Goal: Transaction & Acquisition: Book appointment/travel/reservation

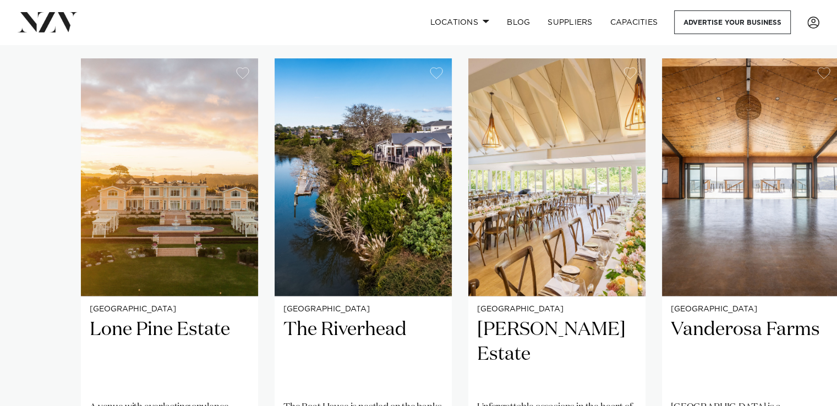
scroll to position [770, 0]
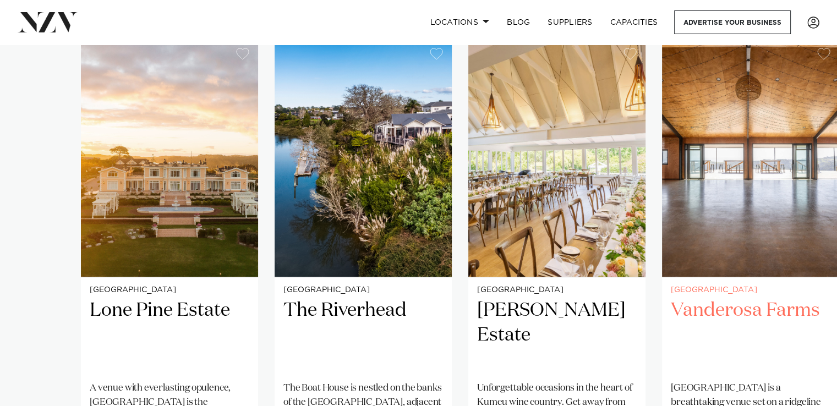
click at [825, 155] on img "4 / 25" at bounding box center [750, 158] width 177 height 238
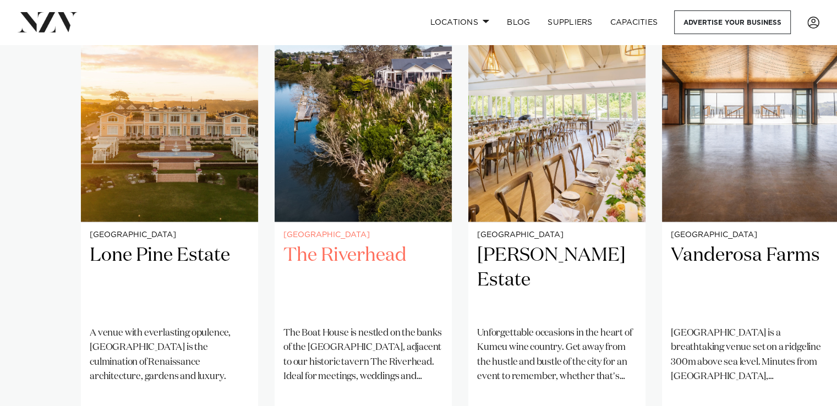
scroll to position [880, 0]
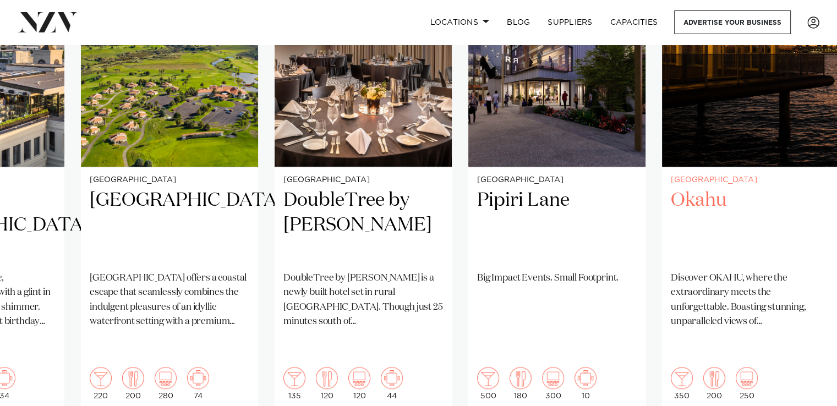
click at [788, 364] on div "Auckland Okahu Discover OKAHU, where the extraordinary meets the unforgettable.…" at bounding box center [750, 288] width 177 height 242
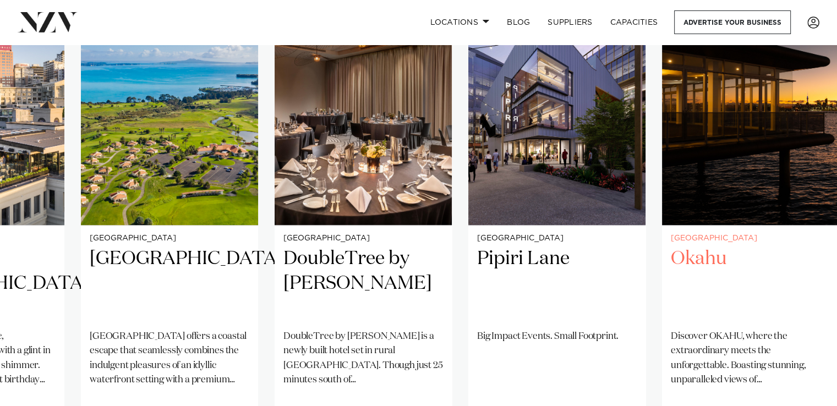
scroll to position [715, 0]
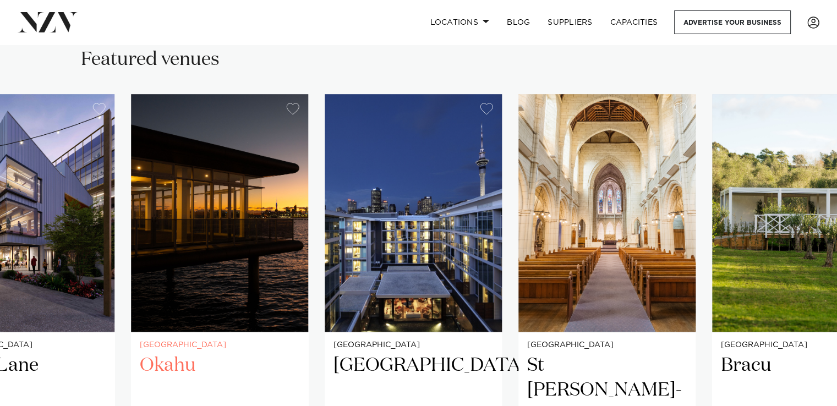
click at [240, 271] on img "15 / 25" at bounding box center [219, 213] width 177 height 238
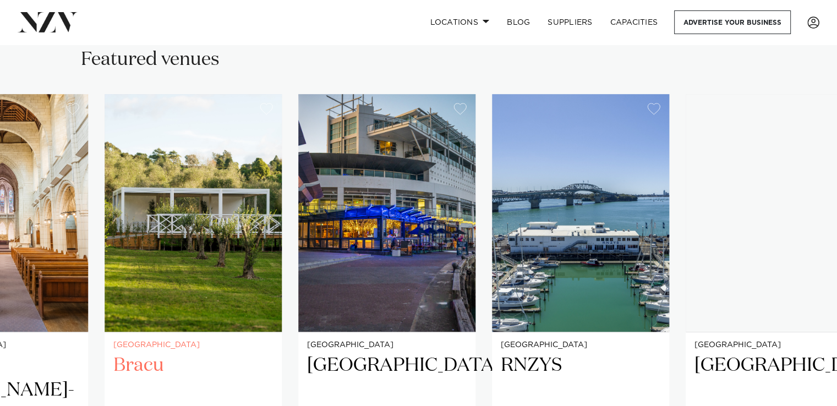
click at [239, 276] on img "18 / 25" at bounding box center [193, 213] width 177 height 238
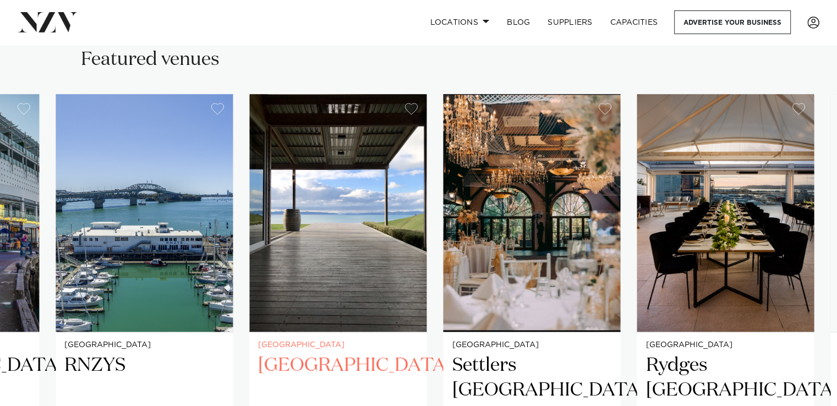
click at [390, 249] on img "21 / 25" at bounding box center [337, 213] width 177 height 238
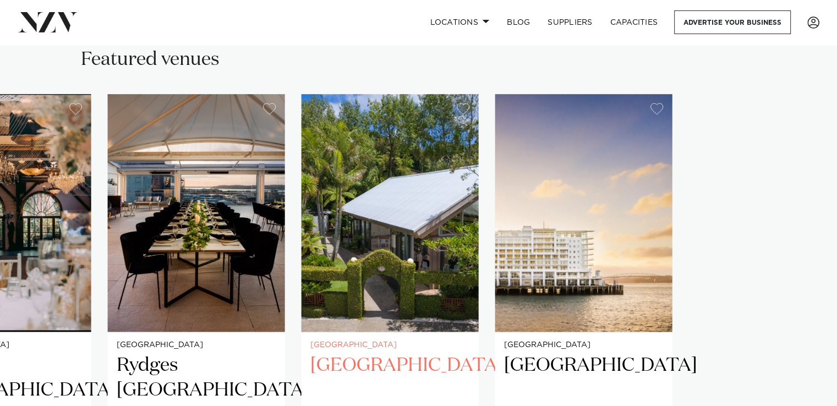
click at [0, 0] on slot "Auckland Lone Pine Estate A venue with everlasting opulence, Lone Pine Estate i…" at bounding box center [0, 0] width 0 height 0
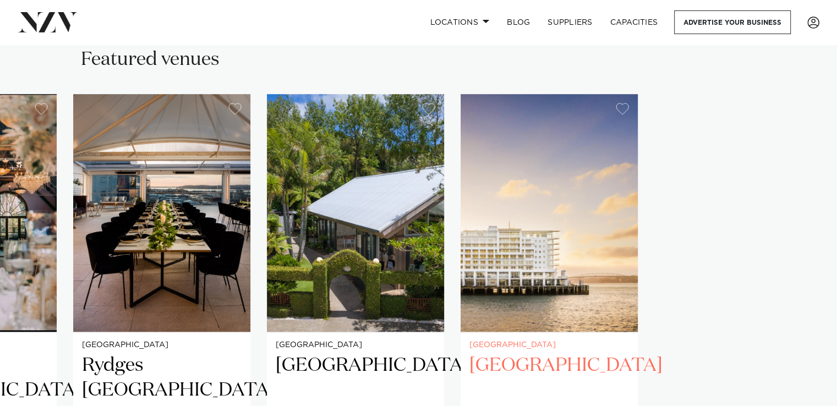
click at [0, 0] on slot "Auckland Lone Pine Estate A venue with everlasting opulence, Lone Pine Estate i…" at bounding box center [0, 0] width 0 height 0
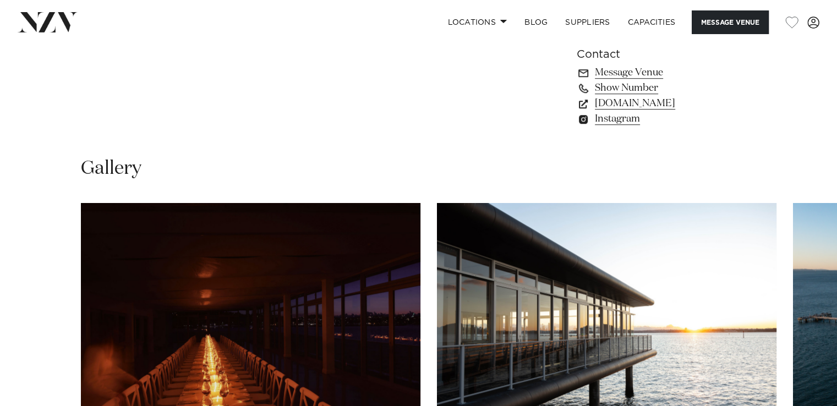
scroll to position [1014, 0]
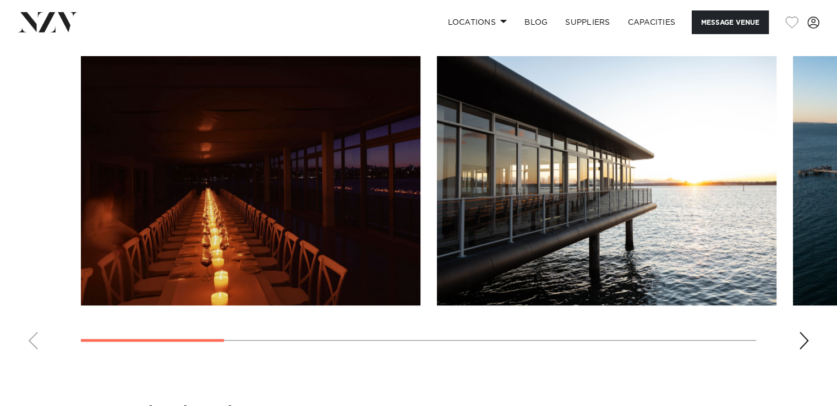
click at [803, 332] on div "Next slide" at bounding box center [803, 341] width 11 height 18
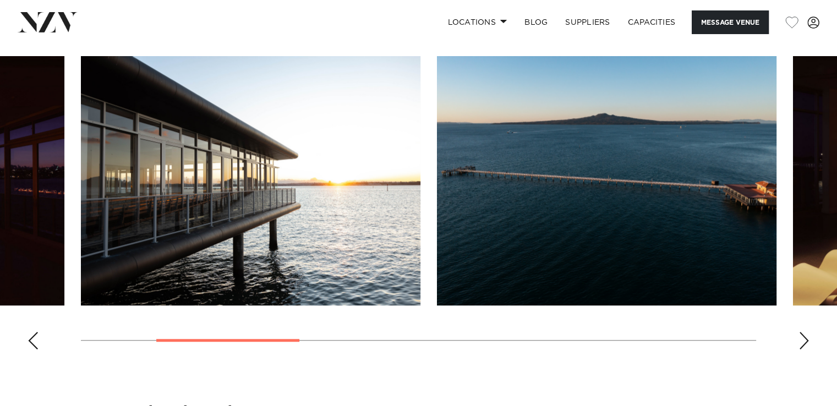
click at [803, 332] on div "Next slide" at bounding box center [803, 341] width 11 height 18
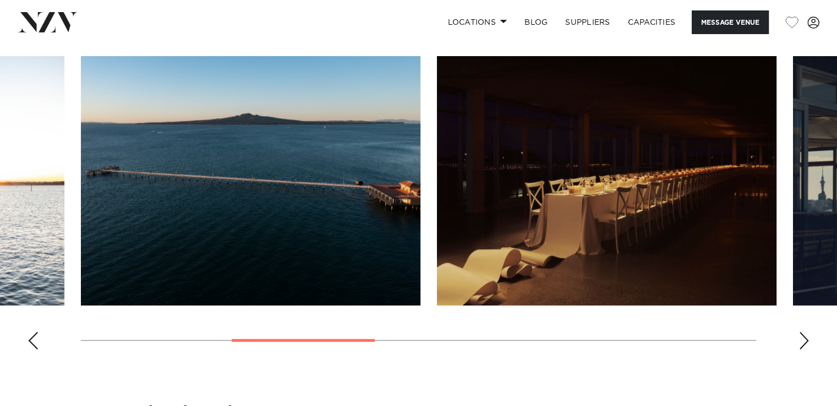
click at [803, 332] on div "Next slide" at bounding box center [803, 341] width 11 height 18
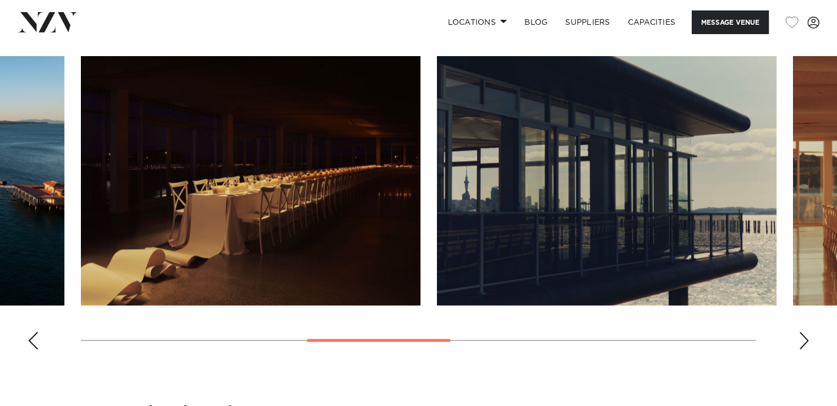
click at [803, 332] on div "Next slide" at bounding box center [803, 341] width 11 height 18
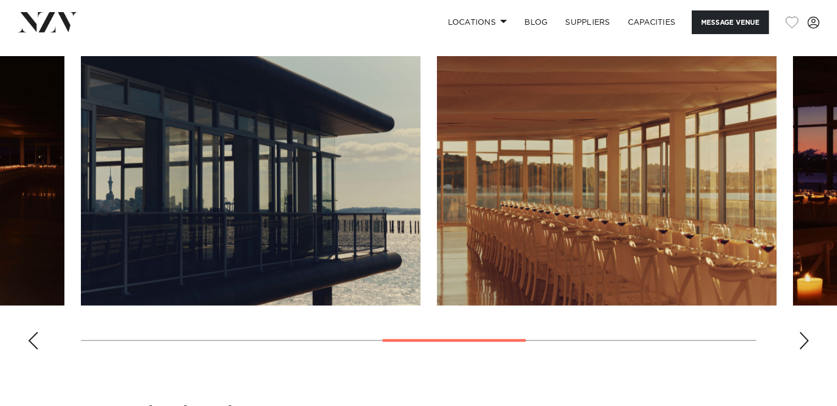
click at [803, 332] on div "Next slide" at bounding box center [803, 341] width 11 height 18
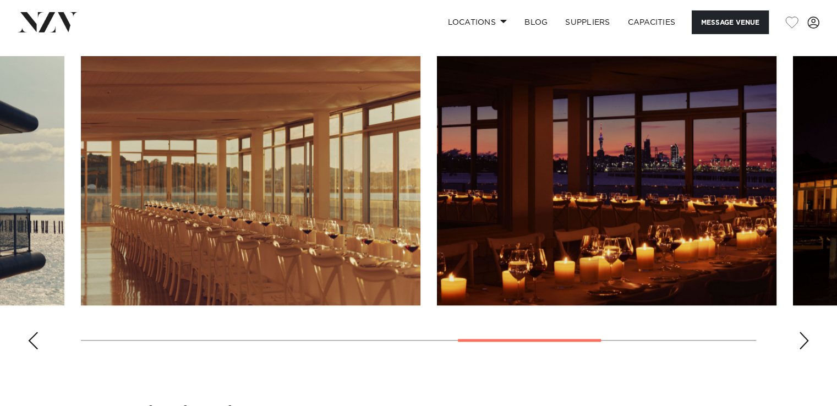
click at [803, 332] on div "Next slide" at bounding box center [803, 341] width 11 height 18
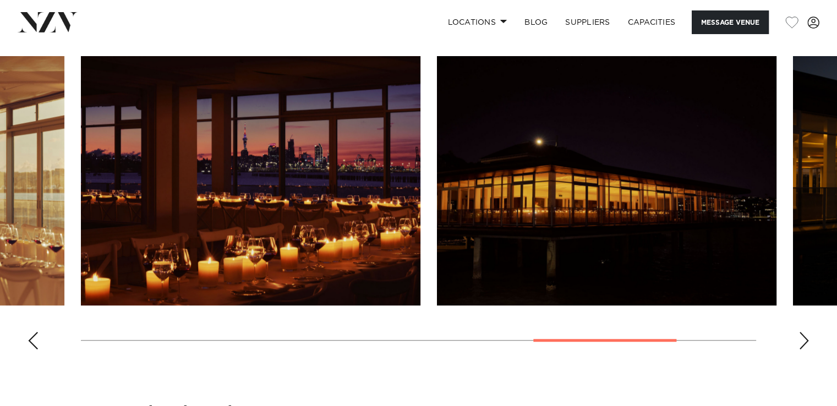
click at [803, 332] on div "Next slide" at bounding box center [803, 341] width 11 height 18
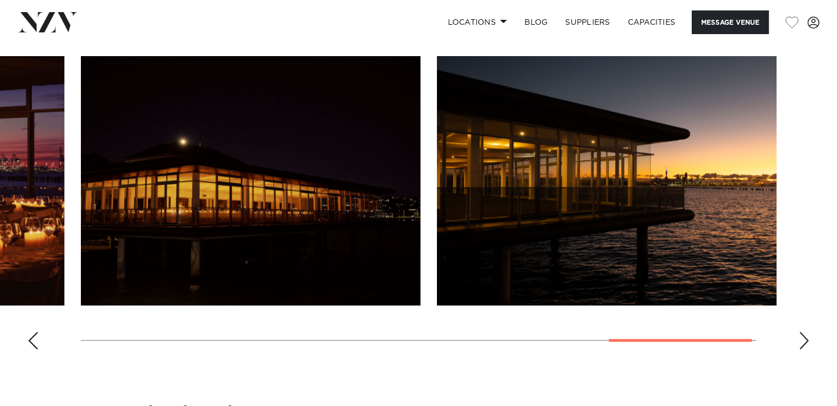
click at [803, 332] on div "Next slide" at bounding box center [803, 341] width 11 height 18
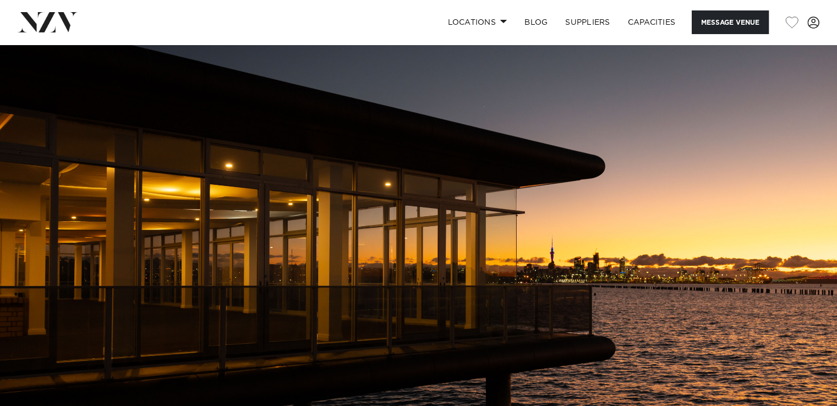
scroll to position [0, 0]
click at [724, 24] on button "Message Venue" at bounding box center [729, 22] width 77 height 24
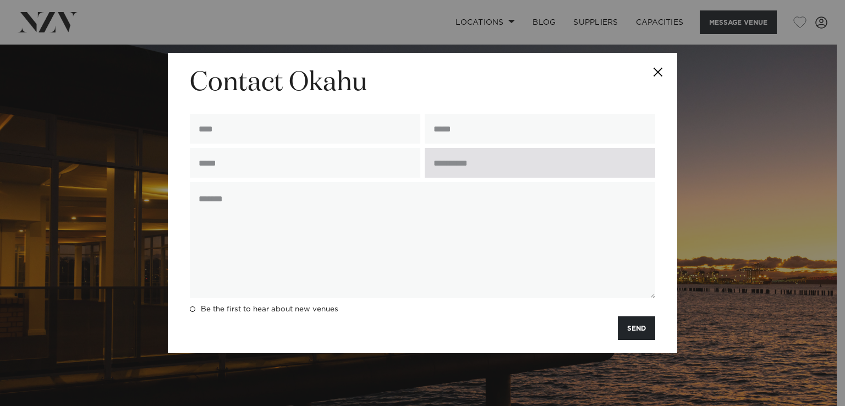
click at [447, 166] on input "text" at bounding box center [540, 163] width 230 height 30
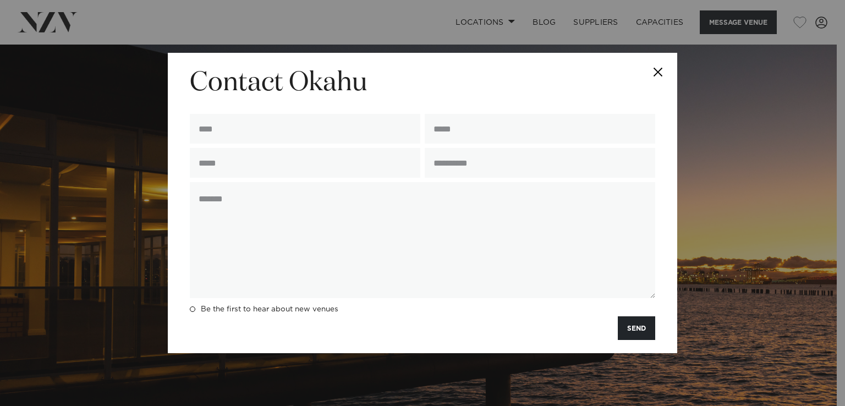
click at [660, 69] on button "Close" at bounding box center [658, 72] width 39 height 39
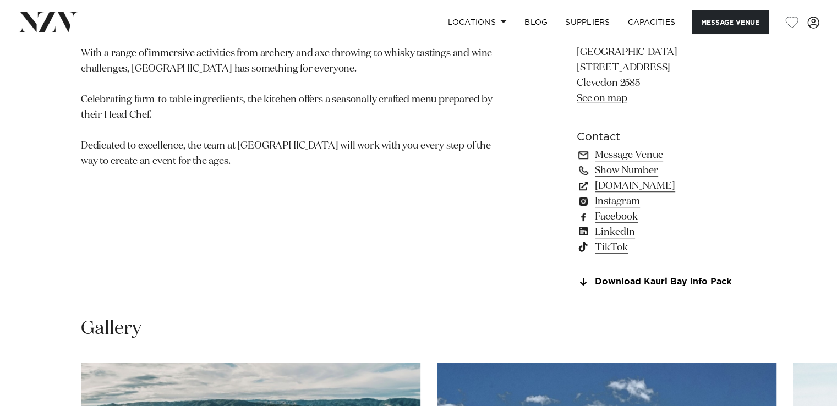
scroll to position [1045, 0]
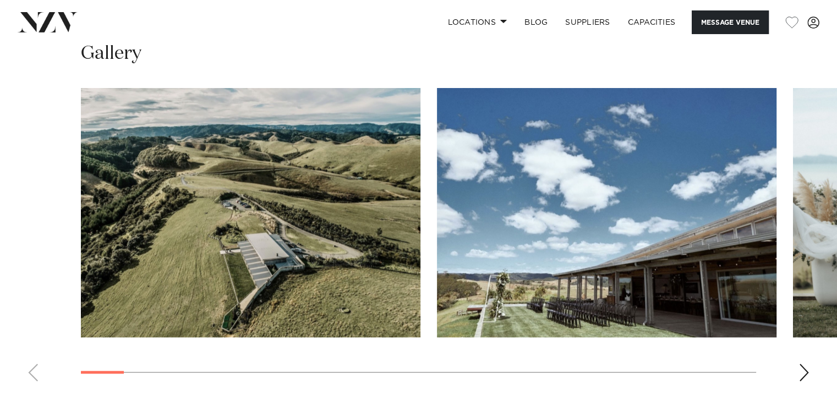
click at [804, 371] on div "Next slide" at bounding box center [803, 373] width 11 height 18
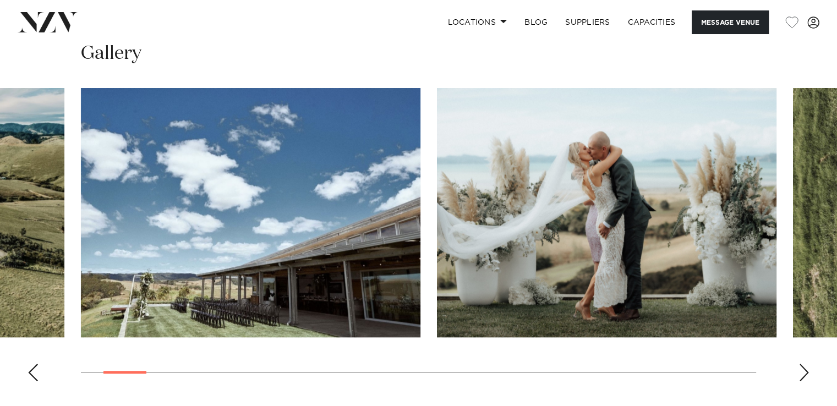
click at [804, 371] on div "Next slide" at bounding box center [803, 373] width 11 height 18
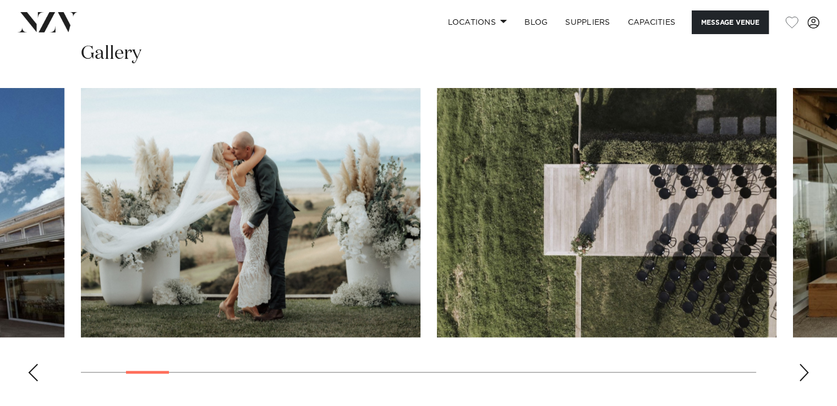
click at [804, 371] on div "Next slide" at bounding box center [803, 373] width 11 height 18
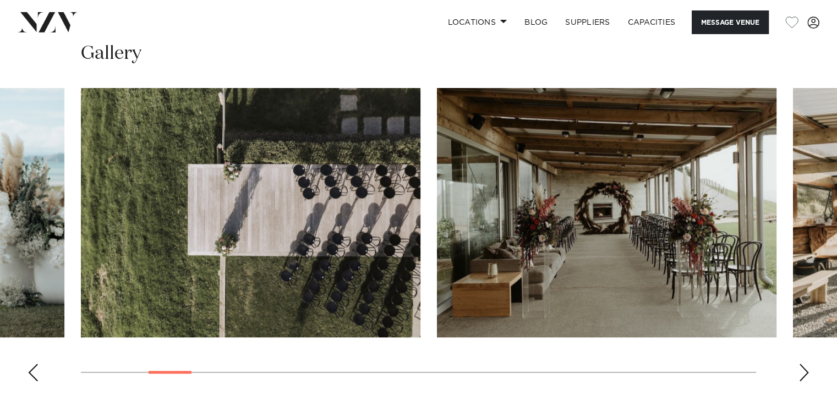
click at [804, 371] on div "Next slide" at bounding box center [803, 373] width 11 height 18
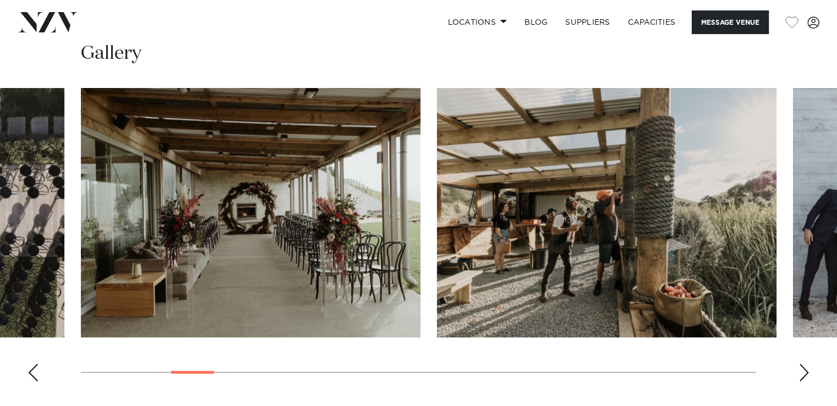
click at [804, 371] on div "Next slide" at bounding box center [803, 373] width 11 height 18
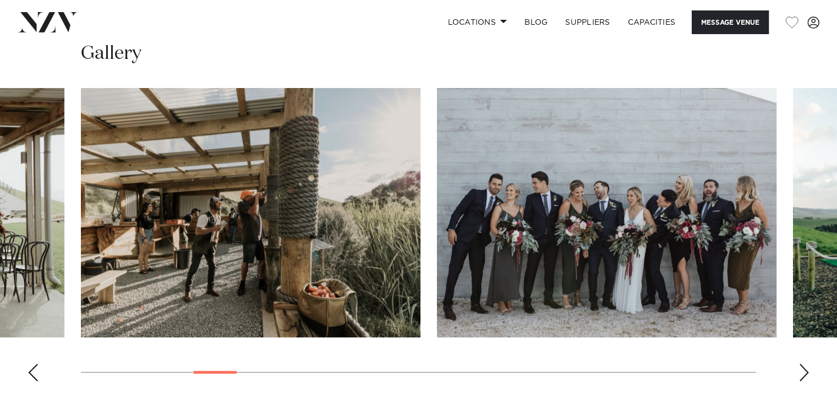
click at [804, 371] on div "Next slide" at bounding box center [803, 373] width 11 height 18
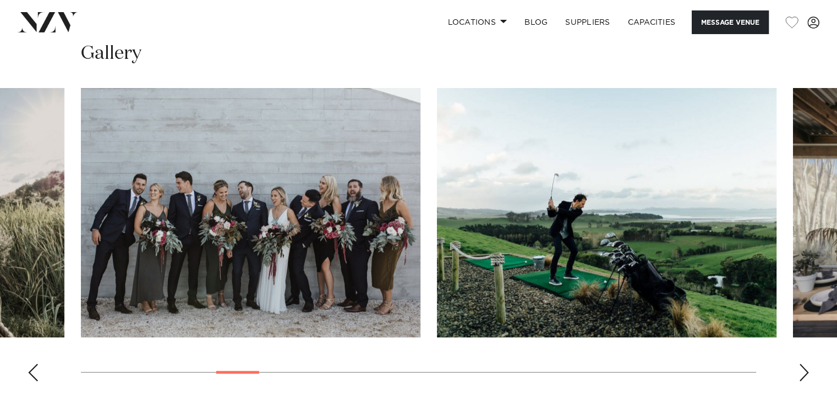
click at [804, 371] on div "Next slide" at bounding box center [803, 373] width 11 height 18
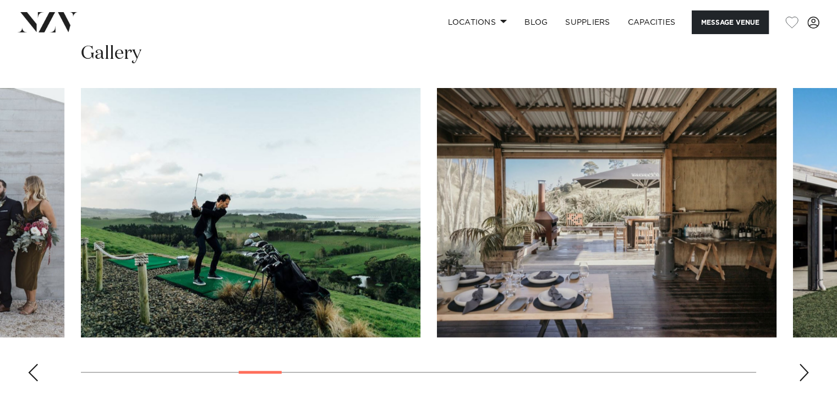
click at [804, 371] on div "Next slide" at bounding box center [803, 373] width 11 height 18
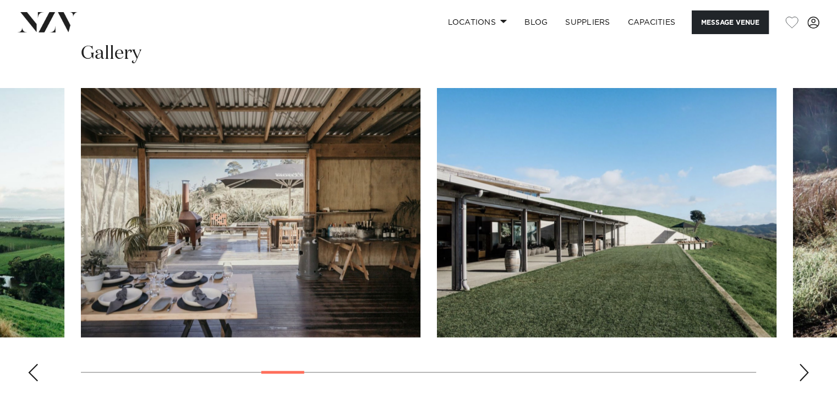
click at [804, 371] on div "Next slide" at bounding box center [803, 373] width 11 height 18
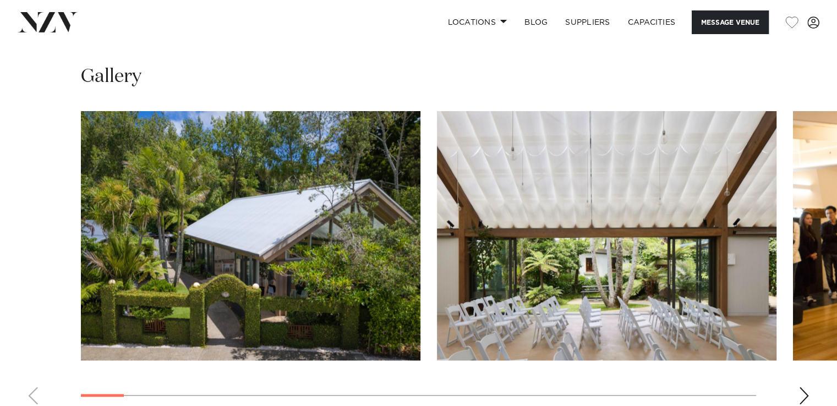
scroll to position [1265, 0]
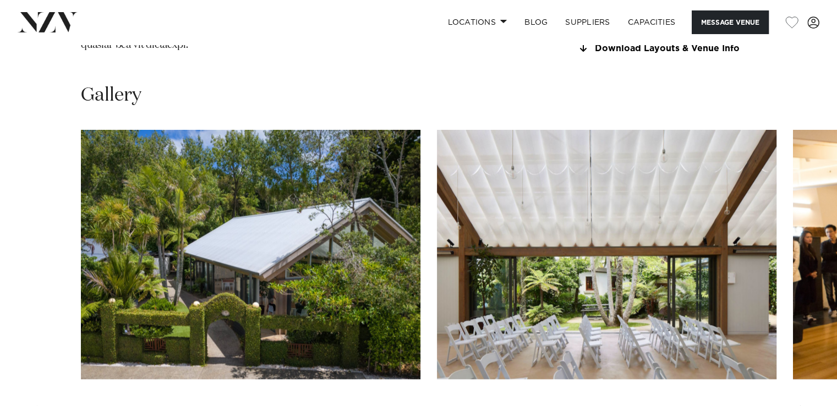
click at [804, 405] on div "Next slide" at bounding box center [803, 414] width 11 height 18
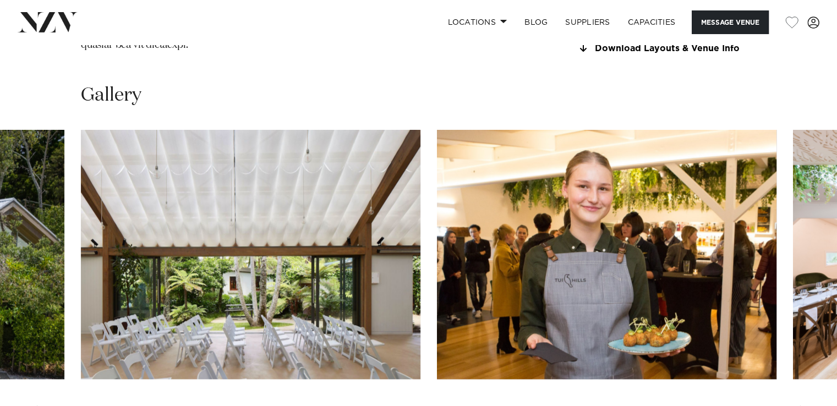
click at [804, 405] on div "Next slide" at bounding box center [803, 414] width 11 height 18
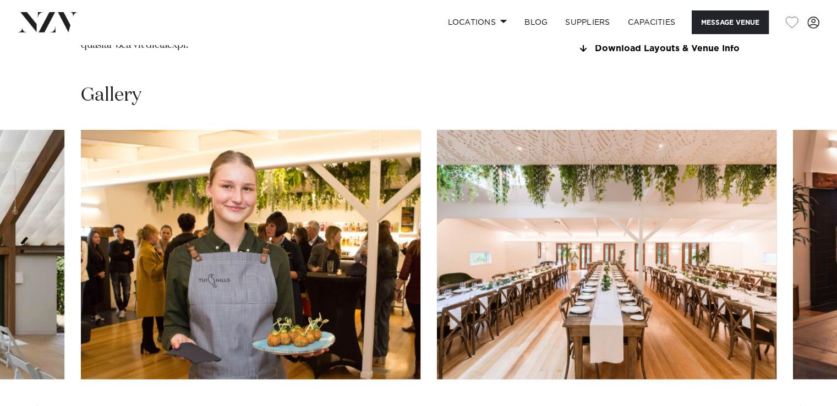
click at [804, 405] on div "Next slide" at bounding box center [803, 414] width 11 height 18
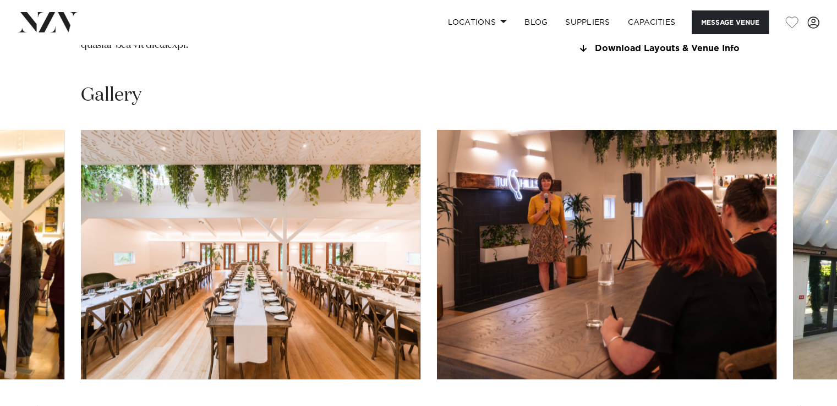
click at [804, 405] on div "Next slide" at bounding box center [803, 414] width 11 height 18
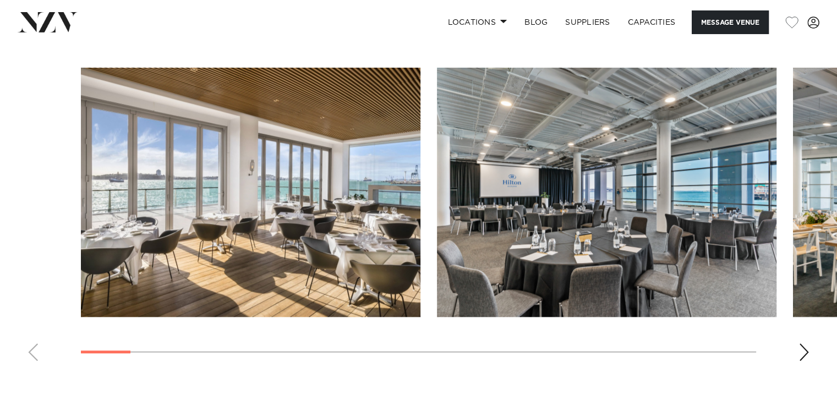
scroll to position [1100, 0]
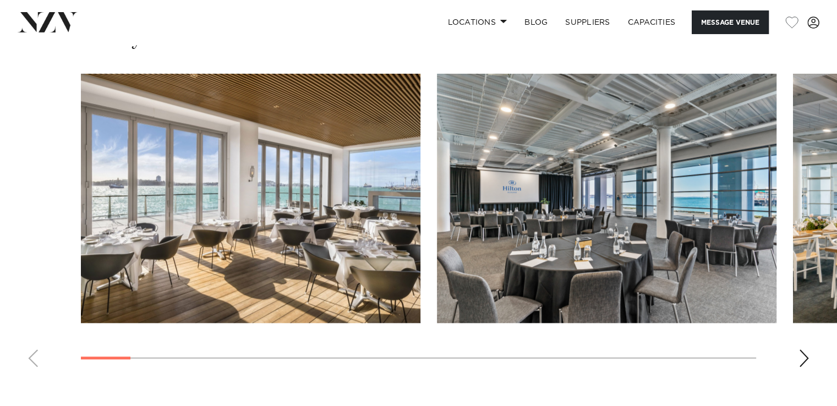
click at [806, 360] on div "Next slide" at bounding box center [803, 358] width 11 height 18
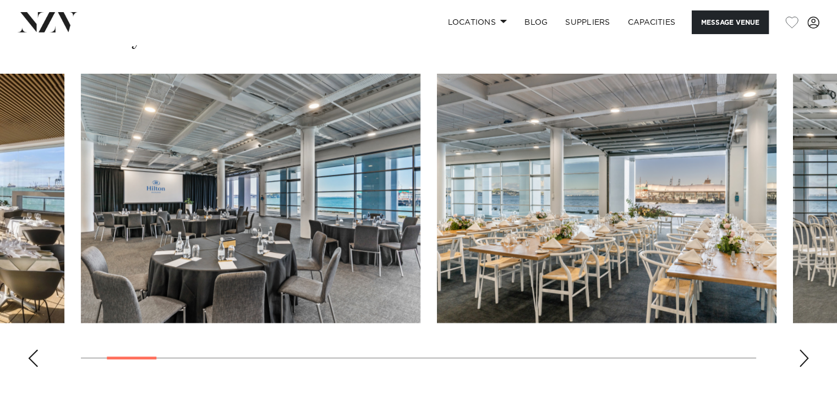
click at [806, 360] on div "Next slide" at bounding box center [803, 358] width 11 height 18
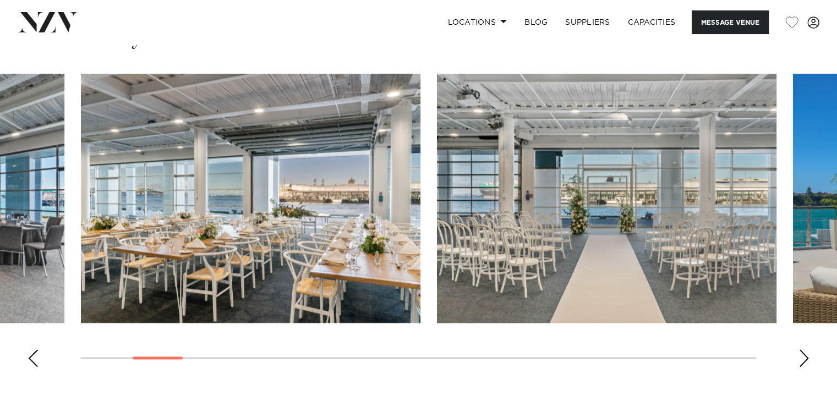
click at [806, 360] on div "Next slide" at bounding box center [803, 358] width 11 height 18
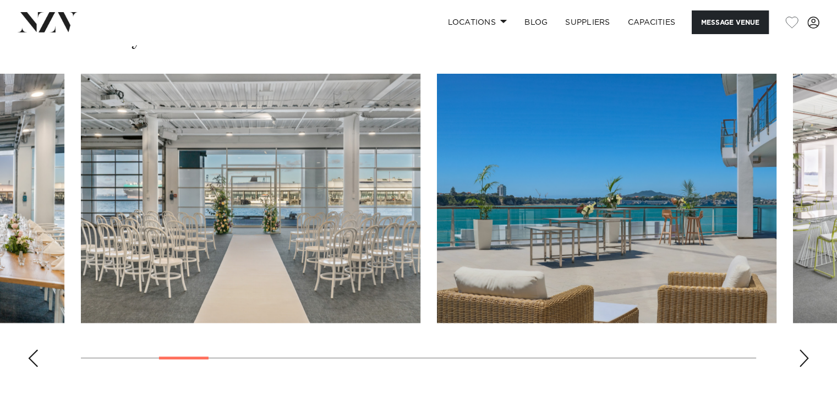
click at [806, 360] on div "Next slide" at bounding box center [803, 358] width 11 height 18
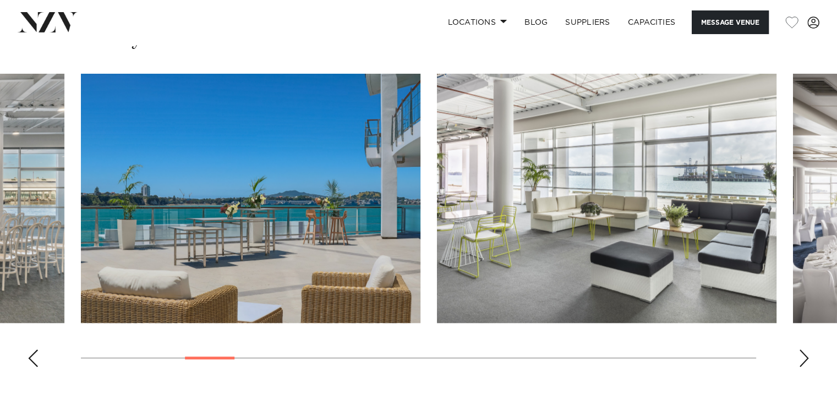
click at [806, 360] on div "Next slide" at bounding box center [803, 358] width 11 height 18
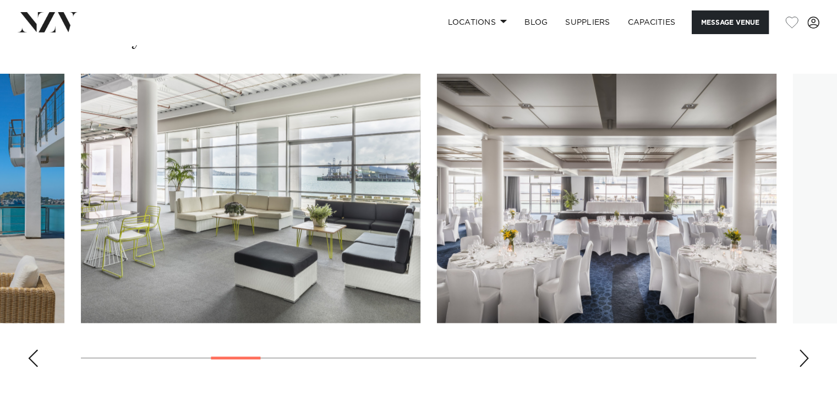
click at [806, 360] on div "Next slide" at bounding box center [803, 358] width 11 height 18
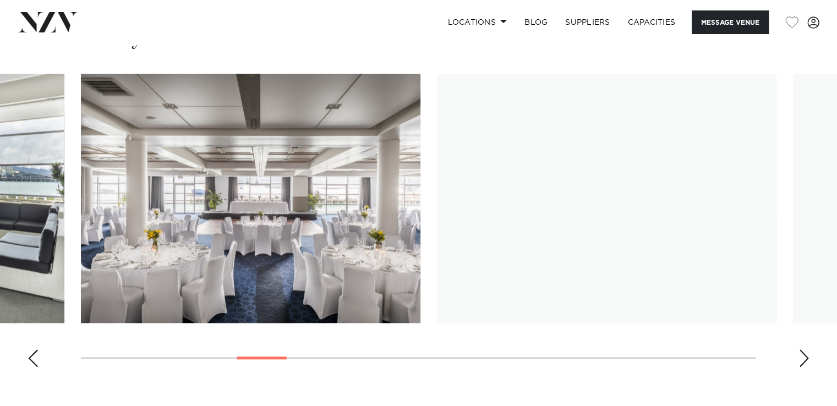
click at [806, 360] on div "Next slide" at bounding box center [803, 358] width 11 height 18
